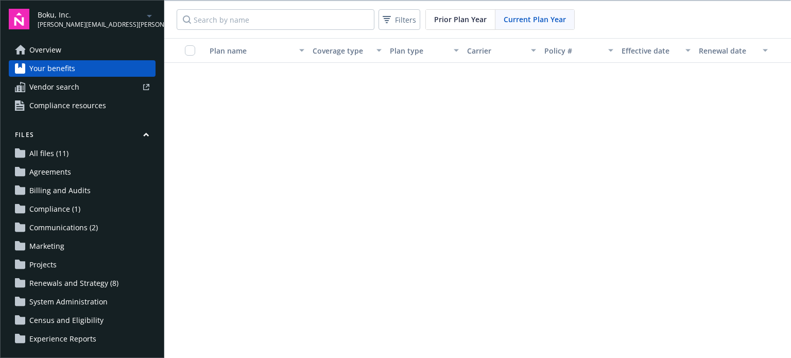
scroll to position [334, 0]
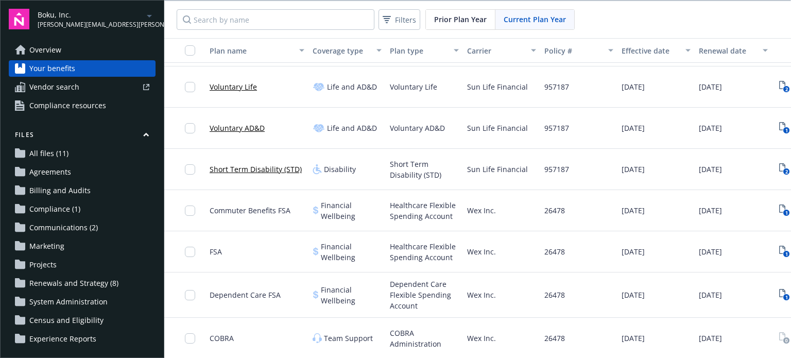
click at [76, 18] on span "Boku, Inc." at bounding box center [91, 14] width 106 height 11
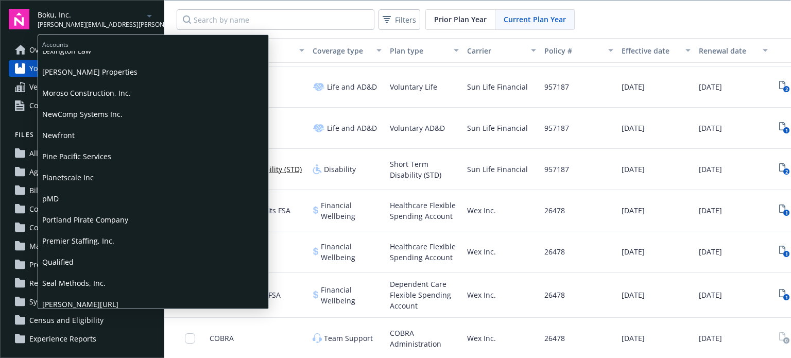
scroll to position [463, 0]
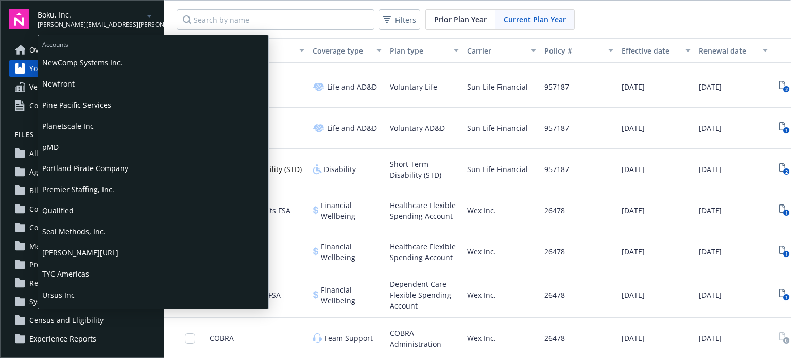
click at [67, 206] on span "Qualified" at bounding box center [153, 210] width 222 height 21
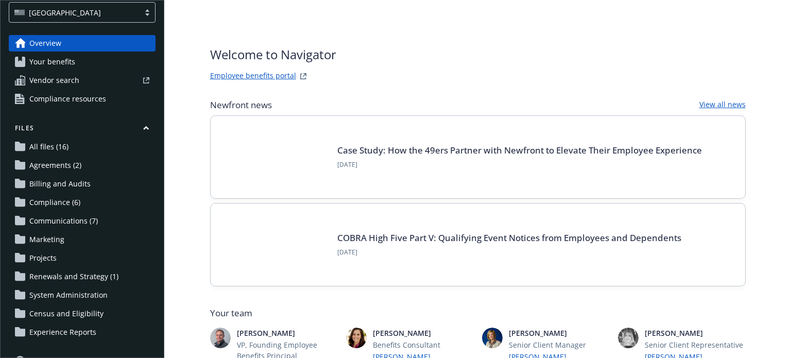
scroll to position [51, 0]
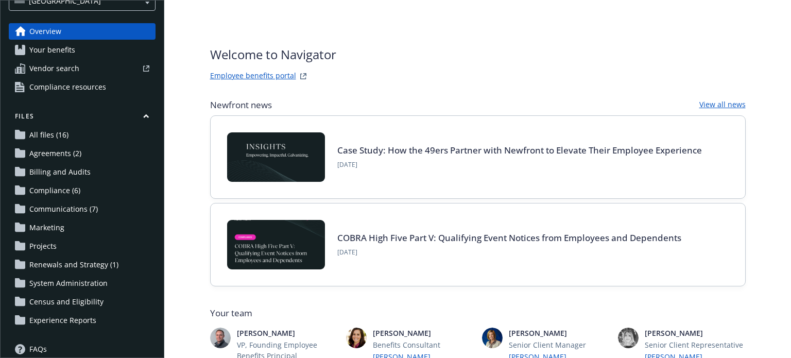
click at [57, 263] on span "Renewals and Strategy (1)" at bounding box center [73, 264] width 89 height 16
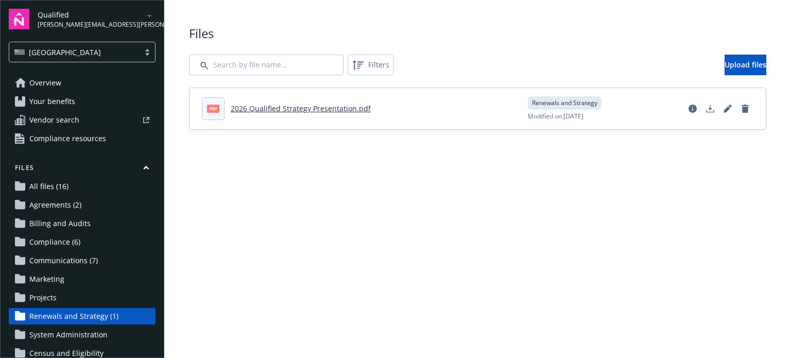
click at [278, 109] on link "2026 Qualified Strategy Presentation.pdf" at bounding box center [301, 108] width 140 height 10
